Goal: Complete application form

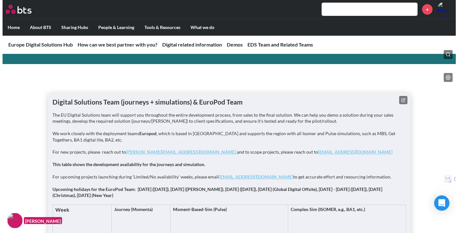
scroll to position [761, 0]
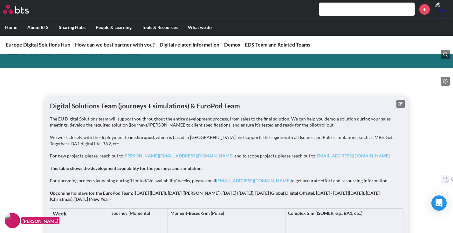
click at [399, 102] on icon at bounding box center [401, 104] width 4 height 4
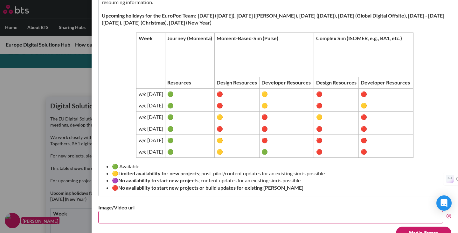
scroll to position [256, 0]
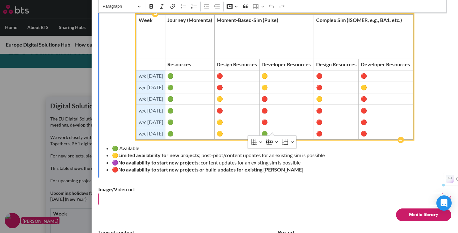
drag, startPoint x: 172, startPoint y: 127, endPoint x: 127, endPoint y: 69, distance: 72.8
click at [137, 69] on tbody "Week Journey (Momenta) Moment-Based-Sim (Pulse) Complex Sim (ISOMER, e.g., BA1,…" at bounding box center [275, 77] width 277 height 125
click at [162, 61] on span "Editor editing area: main" at bounding box center [151, 64] width 25 height 7
drag, startPoint x: 127, startPoint y: 69, endPoint x: 169, endPoint y: 114, distance: 61.4
click at [169, 114] on tbody "Week Journey (Momenta) Moment-Based-Sim (Pulse) Complex Sim (ISOMER, e.g., BA1,…" at bounding box center [275, 77] width 277 height 125
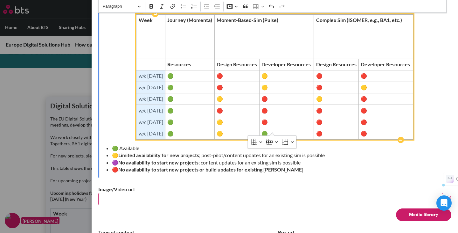
drag, startPoint x: 172, startPoint y: 126, endPoint x: 126, endPoint y: 70, distance: 72.6
click at [137, 70] on tbody "Week Journey (Momenta) Moment-Based-Sim (Pulse) Complex Sim (ISOMER, e.g., BA1,…" at bounding box center [275, 77] width 277 height 125
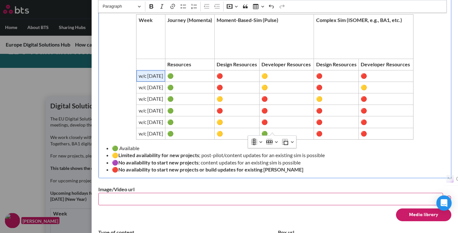
drag, startPoint x: 131, startPoint y: 68, endPoint x: 115, endPoint y: 85, distance: 23.4
click at [114, 83] on div "The EU Digital Solutions team will support you throughout the entire developmen…" at bounding box center [274, 32] width 353 height 291
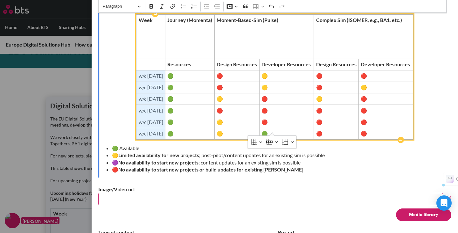
drag, startPoint x: 172, startPoint y: 126, endPoint x: 139, endPoint y: 68, distance: 66.5
click at [139, 68] on tbody "Week Journey (Momenta) Moment-Based-Sim (Pulse) Complex Sim (ISOMER, e.g., BA1,…" at bounding box center [275, 77] width 277 height 125
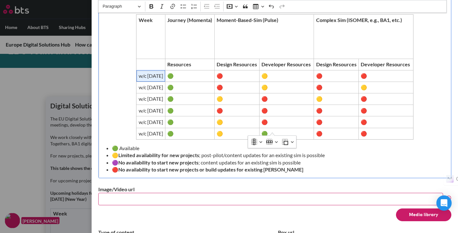
drag, startPoint x: 139, startPoint y: 68, endPoint x: 118, endPoint y: 81, distance: 25.1
click at [118, 81] on div "The EU Digital Solutions team will support you throughout the entire developmen…" at bounding box center [274, 32] width 353 height 291
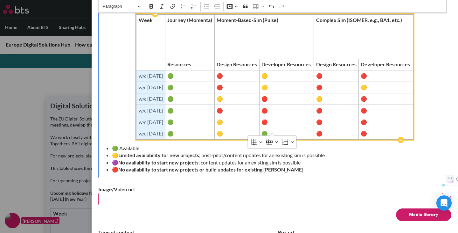
drag, startPoint x: 172, startPoint y: 127, endPoint x: 132, endPoint y: 72, distance: 68.6
click at [137, 72] on tbody "Week Journey (Momenta) Moment-Based-Sim (Pulse) Complex Sim (ISOMER, e.g., BA1,…" at bounding box center [275, 77] width 277 height 125
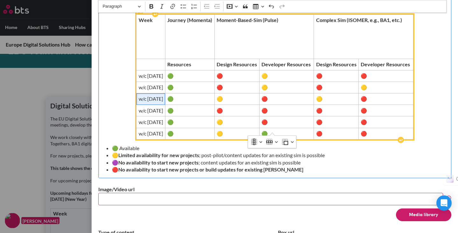
click at [144, 95] on span "w/c [DATE]" at bounding box center [151, 98] width 25 height 7
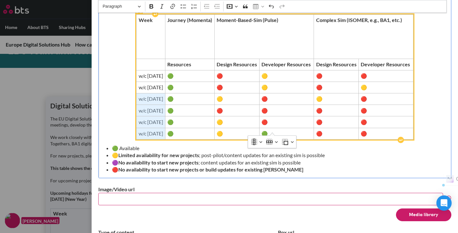
drag, startPoint x: 173, startPoint y: 128, endPoint x: 133, endPoint y: 92, distance: 53.4
click at [137, 92] on tbody "Week Journey (Momenta) Moment-Based-Sim (Pulse) Complex Sim (ISOMER, e.g., BA1,…" at bounding box center [275, 77] width 277 height 125
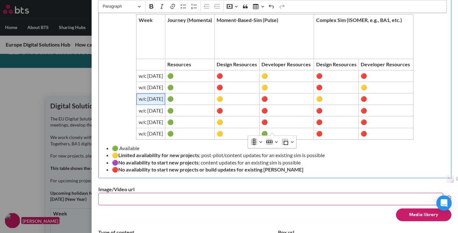
drag, startPoint x: 134, startPoint y: 92, endPoint x: 115, endPoint y: 94, distance: 18.6
click at [115, 94] on div "The EU Digital Solutions team will support you throughout the entire developmen…" at bounding box center [274, 32] width 353 height 291
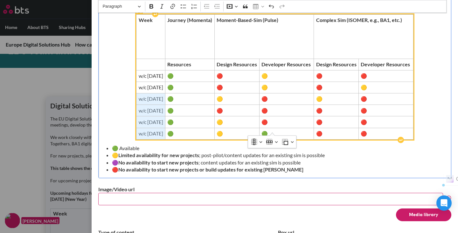
drag, startPoint x: 128, startPoint y: 94, endPoint x: 172, endPoint y: 126, distance: 54.4
click at [172, 126] on tbody "Week Journey (Momenta) Moment-Based-Sim (Pulse) Complex Sim (ISOMER, e.g., BA1,…" at bounding box center [275, 77] width 277 height 125
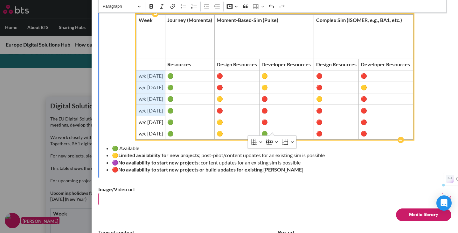
drag, startPoint x: 128, startPoint y: 68, endPoint x: 168, endPoint y: 104, distance: 54.3
click at [168, 104] on tbody "Week Journey (Momenta) Moment-Based-Sim (Pulse) Complex Sim (ISOMER, e.g., BA1,…" at bounding box center [275, 77] width 277 height 125
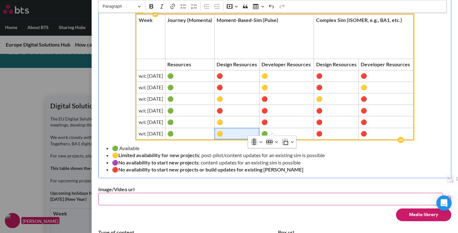
click at [257, 130] on span "🟡" at bounding box center [237, 133] width 40 height 7
drag, startPoint x: 136, startPoint y: 115, endPoint x: 141, endPoint y: 114, distance: 5.1
click at [141, 118] on span "w/c [DATE]" at bounding box center [151, 121] width 25 height 7
drag, startPoint x: 136, startPoint y: 126, endPoint x: 147, endPoint y: 126, distance: 11.1
click at [147, 130] on span "w/c [DATE]" at bounding box center [151, 133] width 25 height 7
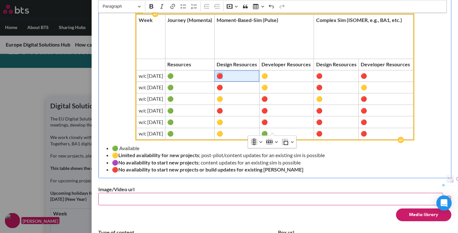
click at [233, 72] on span "🔴" at bounding box center [237, 75] width 40 height 7
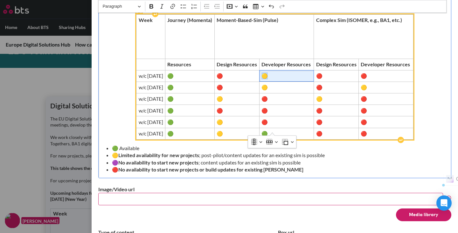
drag, startPoint x: 272, startPoint y: 68, endPoint x: 276, endPoint y: 67, distance: 3.6
click at [276, 72] on span "🟡" at bounding box center [287, 75] width 50 height 7
copy span "🟡"
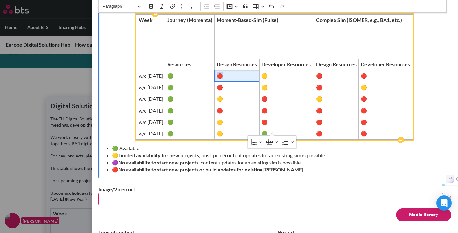
drag, startPoint x: 228, startPoint y: 68, endPoint x: 233, endPoint y: 68, distance: 4.1
click at [233, 72] on span "🔴" at bounding box center [237, 75] width 40 height 7
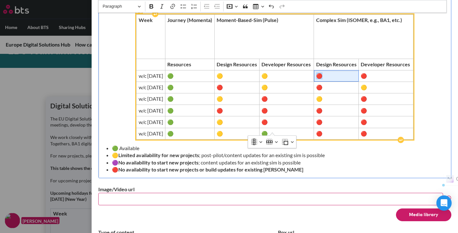
drag, startPoint x: 326, startPoint y: 68, endPoint x: 330, endPoint y: 67, distance: 4.5
click at [330, 72] on span "🔴" at bounding box center [336, 75] width 40 height 7
copy span "🔴"
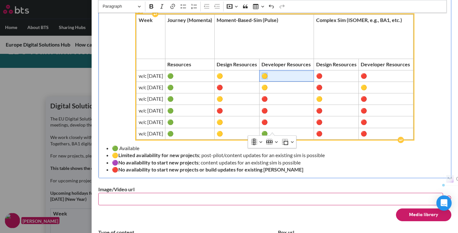
click at [276, 72] on span "🟡" at bounding box center [287, 75] width 50 height 7
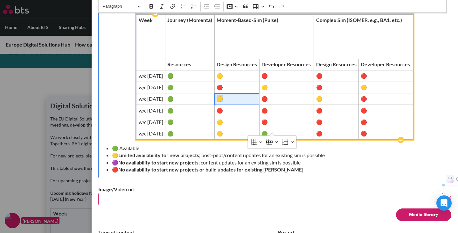
click at [231, 95] on span "🟡" at bounding box center [237, 98] width 40 height 7
drag, startPoint x: 229, startPoint y: 80, endPoint x: 233, endPoint y: 80, distance: 3.8
click at [233, 84] on span "🔴" at bounding box center [237, 87] width 40 height 7
copy span "🔴"
drag, startPoint x: 273, startPoint y: 81, endPoint x: 277, endPoint y: 81, distance: 3.8
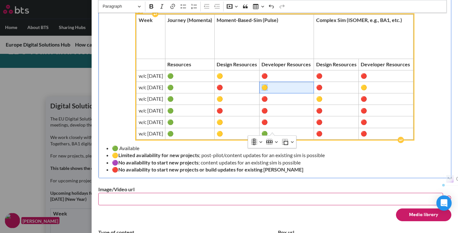
click at [277, 84] on span "🟡" at bounding box center [287, 87] width 50 height 7
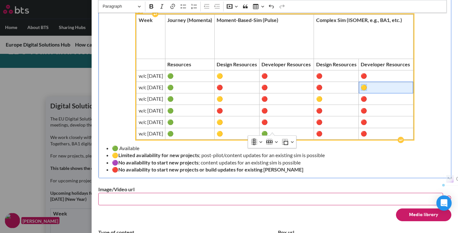
drag, startPoint x: 373, startPoint y: 80, endPoint x: 370, endPoint y: 84, distance: 5.5
click at [371, 84] on span "🟡" at bounding box center [386, 87] width 50 height 7
drag, startPoint x: 228, startPoint y: 92, endPoint x: 233, endPoint y: 92, distance: 5.1
click at [233, 95] on span "🟡" at bounding box center [237, 98] width 40 height 7
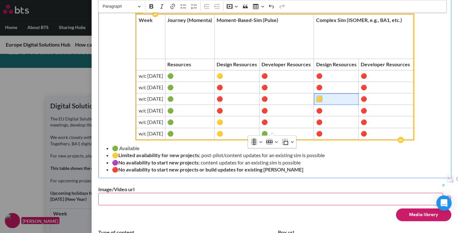
drag, startPoint x: 327, startPoint y: 92, endPoint x: 331, endPoint y: 92, distance: 4.1
click at [331, 95] on span "🟡" at bounding box center [336, 98] width 40 height 7
click at [231, 118] on span "🟡" at bounding box center [237, 121] width 40 height 7
copy span "🟡"
drag, startPoint x: 229, startPoint y: 102, endPoint x: 232, endPoint y: 102, distance: 3.2
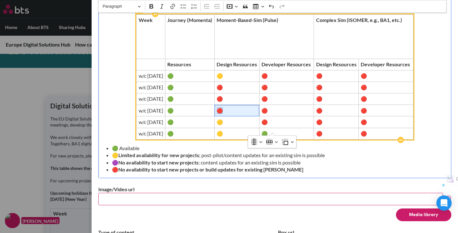
click at [232, 107] on span "🔴" at bounding box center [237, 110] width 40 height 7
drag, startPoint x: 326, startPoint y: 102, endPoint x: 330, endPoint y: 102, distance: 4.1
click at [330, 107] on span "🔴" at bounding box center [336, 110] width 40 height 7
click at [350, 107] on span "🟡" at bounding box center [336, 110] width 40 height 7
click at [276, 107] on span "🔴" at bounding box center [287, 110] width 50 height 7
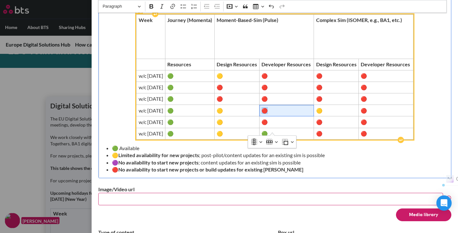
copy span "🔴"
drag, startPoint x: 228, startPoint y: 115, endPoint x: 232, endPoint y: 115, distance: 3.5
click at [232, 118] on span "🟡" at bounding box center [237, 121] width 40 height 7
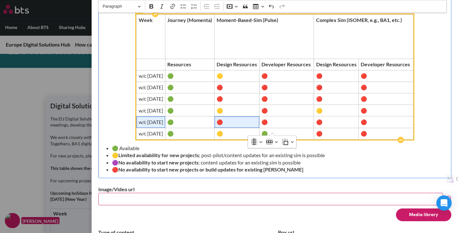
click at [163, 118] on span "w/c [DATE]" at bounding box center [151, 121] width 25 height 7
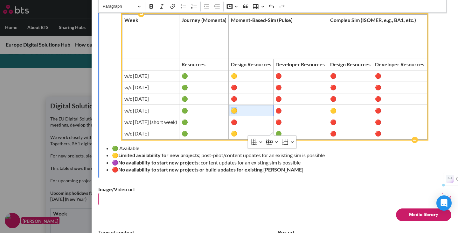
click at [244, 107] on span "🟡" at bounding box center [251, 110] width 40 height 7
copy span "🟡"
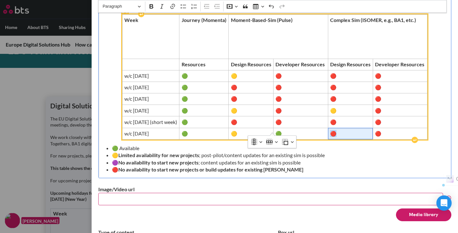
click at [345, 130] on span "🔴" at bounding box center [350, 133] width 40 height 7
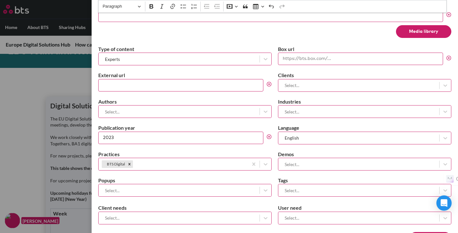
scroll to position [456, 0]
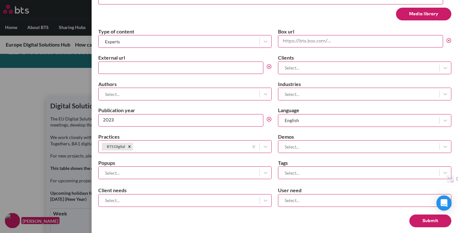
click at [426, 214] on button "Submit" at bounding box center [431, 220] width 42 height 13
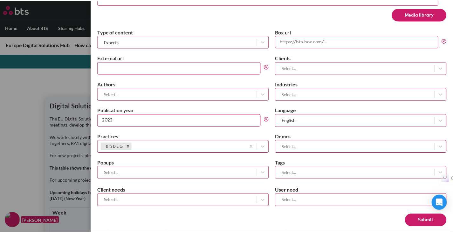
scroll to position [0, 0]
